Goal: Navigation & Orientation: Find specific page/section

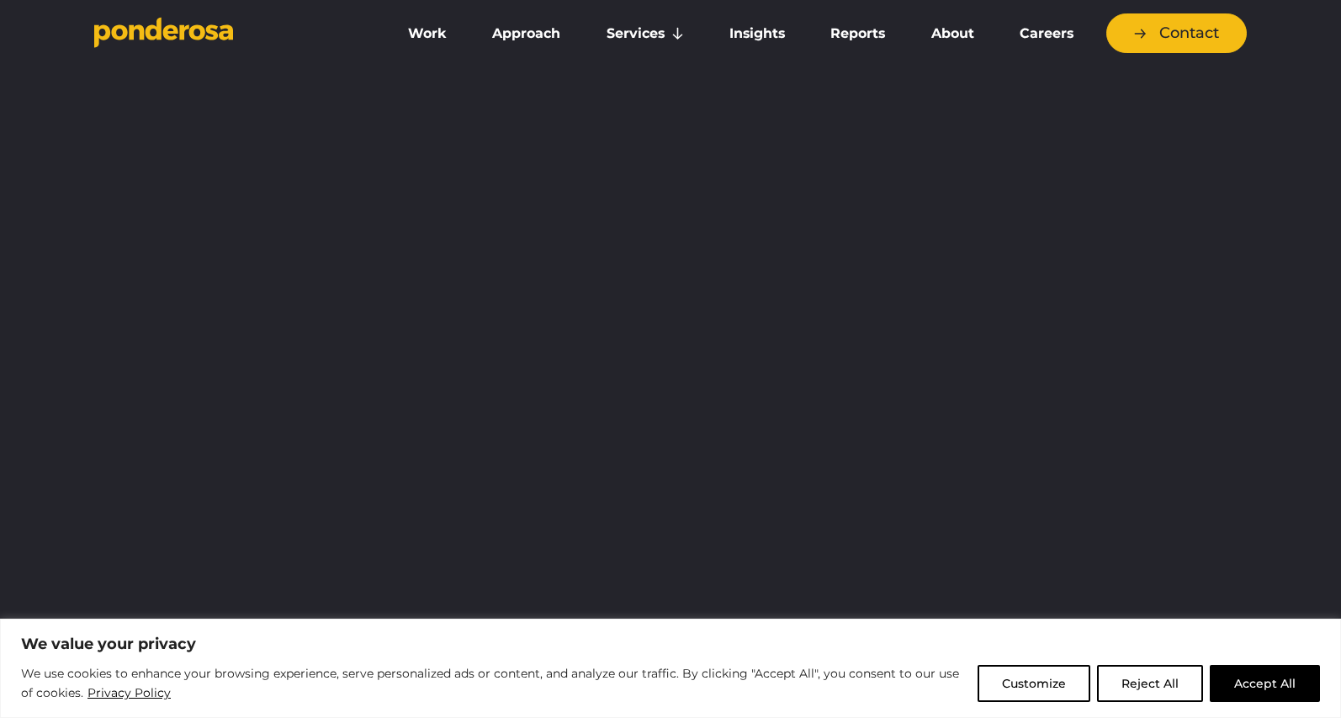
click at [1256, 683] on button "Accept All" at bounding box center [1265, 683] width 110 height 37
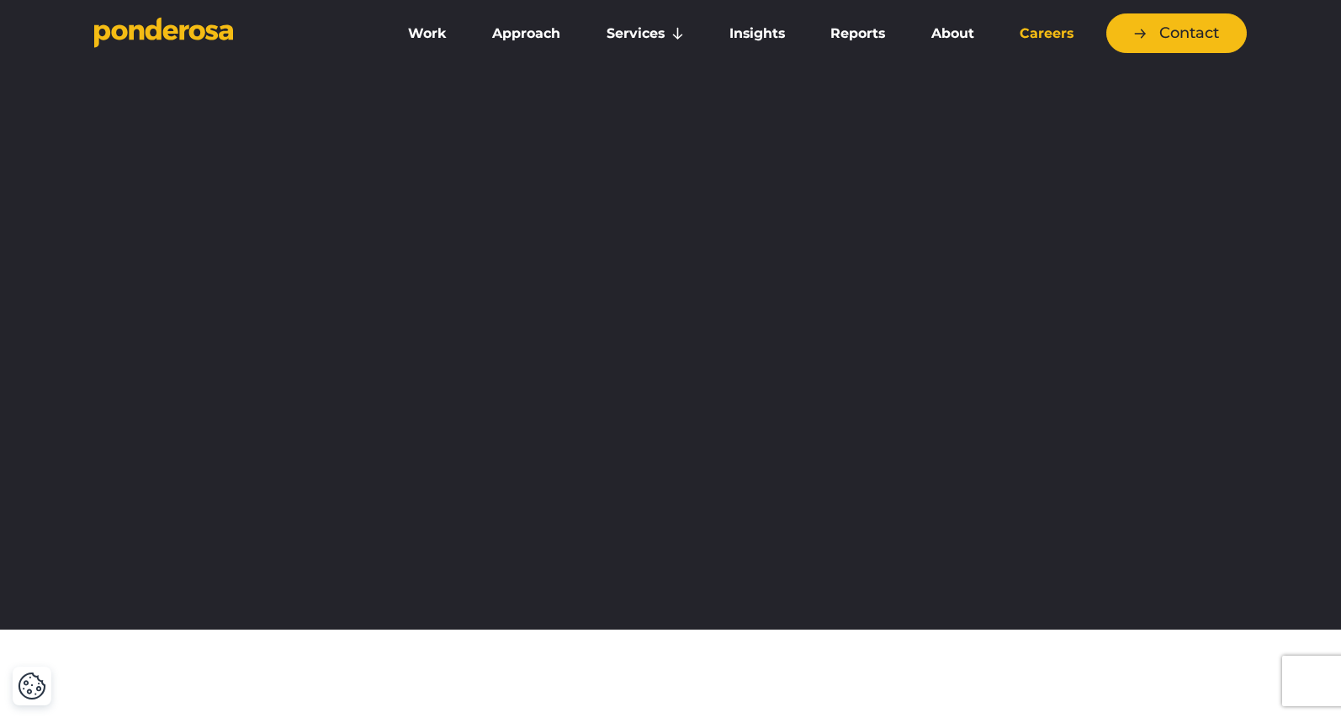
click at [1047, 35] on link "Careers" at bounding box center [1046, 33] width 93 height 35
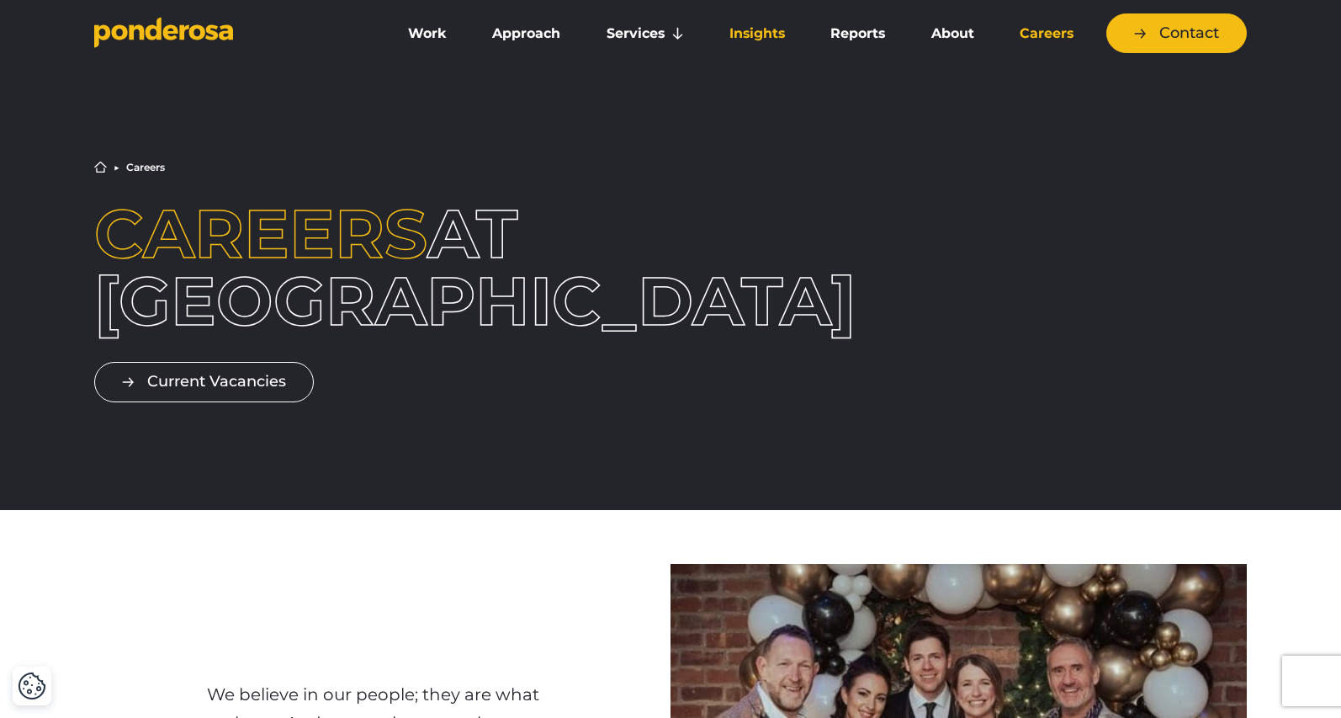
click at [769, 27] on link "Insights" at bounding box center [757, 33] width 94 height 35
